Goal: Task Accomplishment & Management: Manage account settings

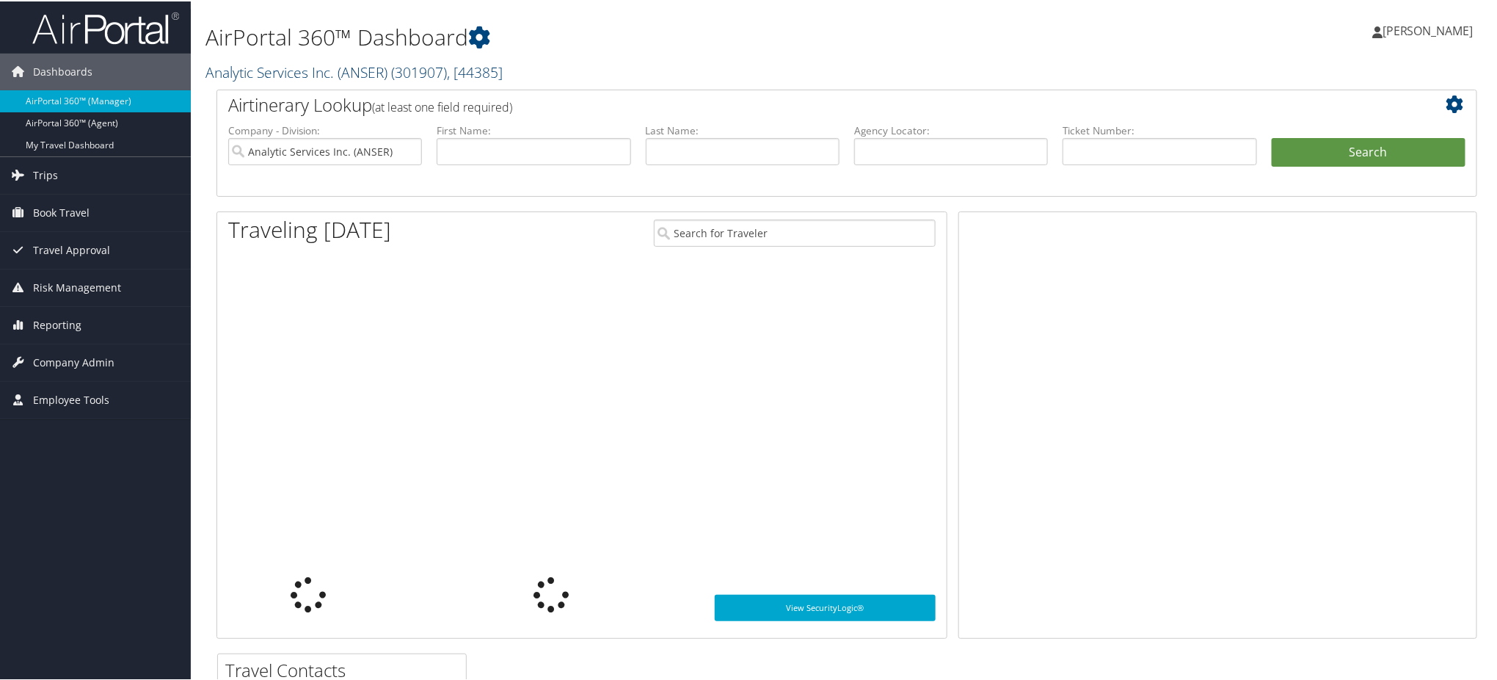
click at [309, 68] on link "Analytic Services Inc. (ANSER) ( 301907 ) , [ 44385 ]" at bounding box center [353, 71] width 297 height 20
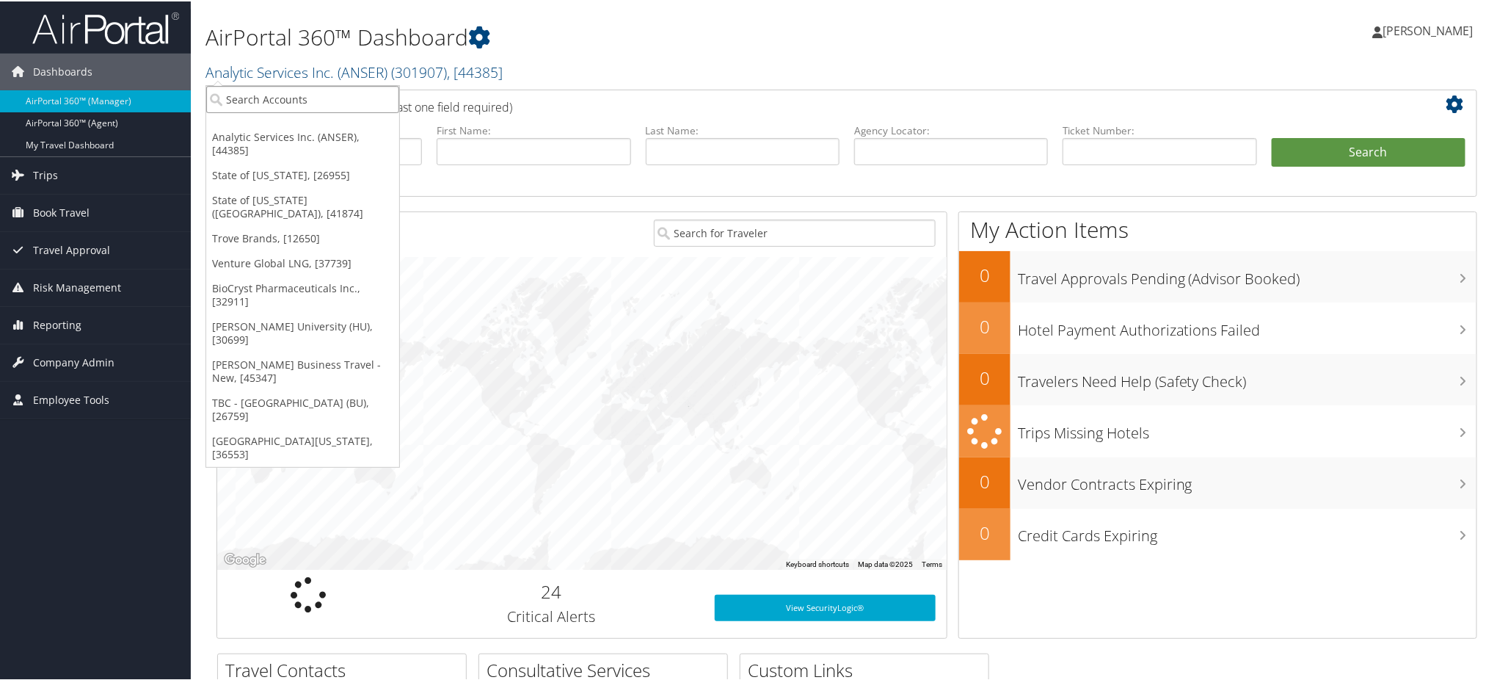
click at [292, 100] on input "search" at bounding box center [302, 97] width 193 height 27
type input "nucor"
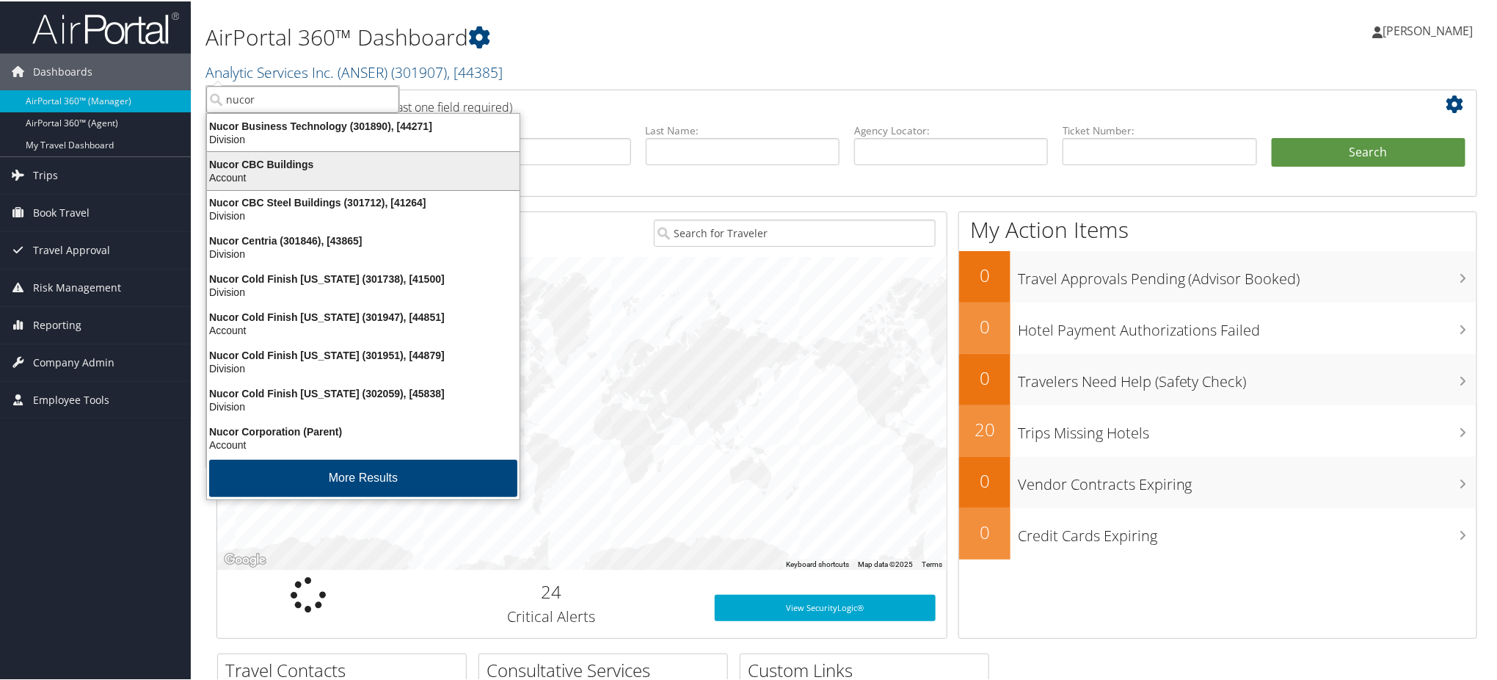
click at [301, 163] on div "Nucor CBC Buildings" at bounding box center [363, 162] width 330 height 13
